Goal: Use online tool/utility: Use online tool/utility

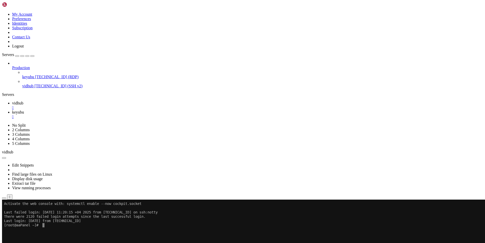
drag, startPoint x: 112, startPoint y: 390, endPoint x: 73, endPoint y: 340, distance: 63.3
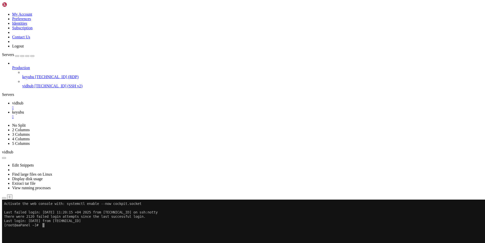
drag, startPoint x: 119, startPoint y: 392, endPoint x: 76, endPoint y: 306, distance: 96.8
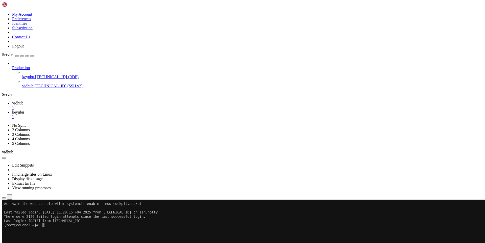
drag, startPoint x: 276, startPoint y: 404, endPoint x: 70, endPoint y: 316, distance: 223.3
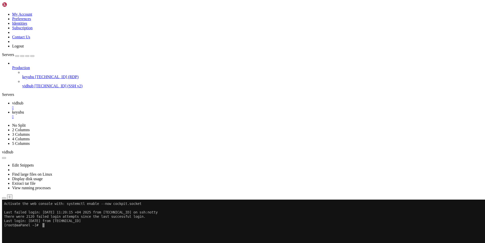
drag, startPoint x: 278, startPoint y: 406, endPoint x: 70, endPoint y: 273, distance: 246.6
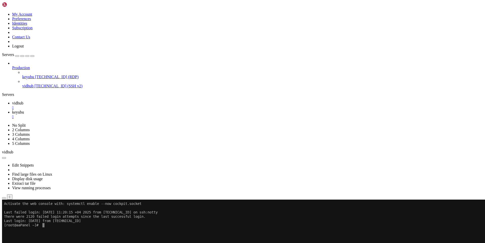
drag, startPoint x: 118, startPoint y: 388, endPoint x: 79, endPoint y: 314, distance: 83.4
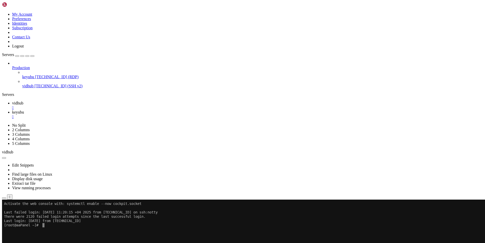
drag, startPoint x: 177, startPoint y: 390, endPoint x: 72, endPoint y: 304, distance: 135.4
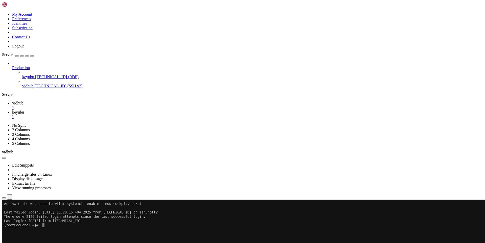
drag, startPoint x: 302, startPoint y: 342, endPoint x: 156, endPoint y: 336, distance: 145.3
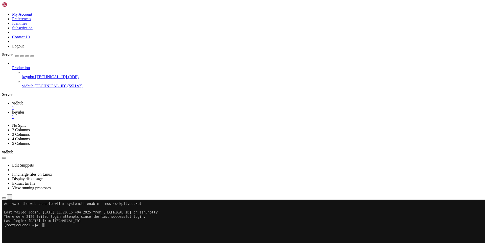
drag, startPoint x: 180, startPoint y: 390, endPoint x: 76, endPoint y: 305, distance: 134.0
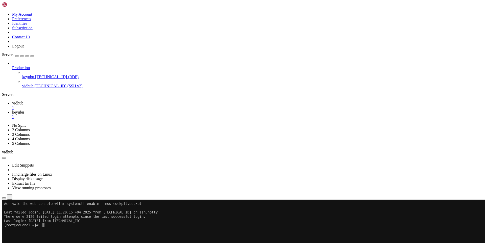
drag, startPoint x: 178, startPoint y: 390, endPoint x: 72, endPoint y: 313, distance: 130.1
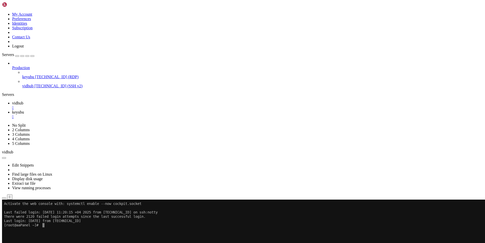
drag, startPoint x: 275, startPoint y: 405, endPoint x: 70, endPoint y: 276, distance: 242.0
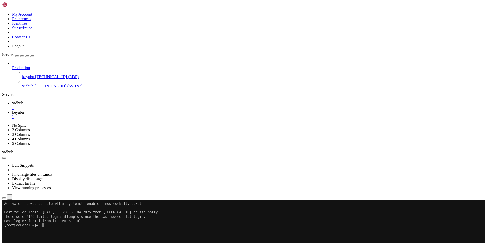
drag, startPoint x: 178, startPoint y: 393, endPoint x: 111, endPoint y: 328, distance: 93.4
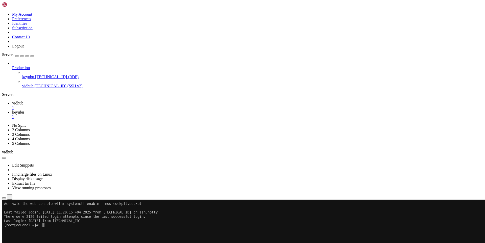
drag, startPoint x: 174, startPoint y: 391, endPoint x: 77, endPoint y: 336, distance: 112.0
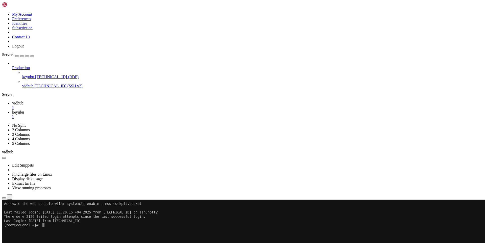
drag, startPoint x: 183, startPoint y: 388, endPoint x: 69, endPoint y: 317, distance: 134.6
